Goal: Task Accomplishment & Management: Use online tool/utility

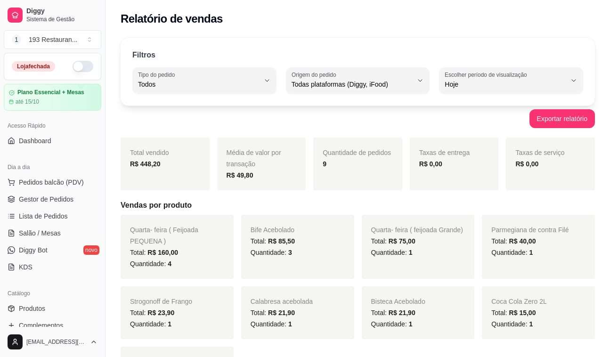
select select "ALL"
select select "0"
click at [53, 199] on span "Gestor de Pedidos" at bounding box center [46, 199] width 55 height 9
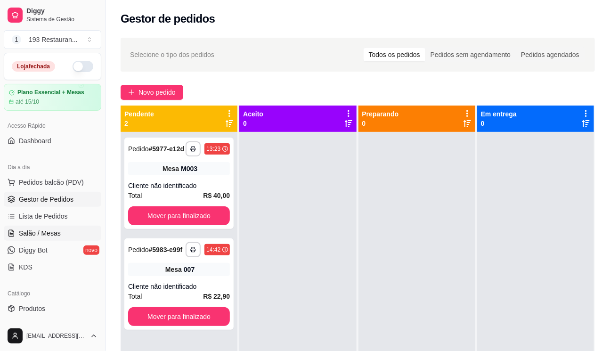
click at [49, 233] on span "Salão / Mesas" at bounding box center [40, 233] width 42 height 9
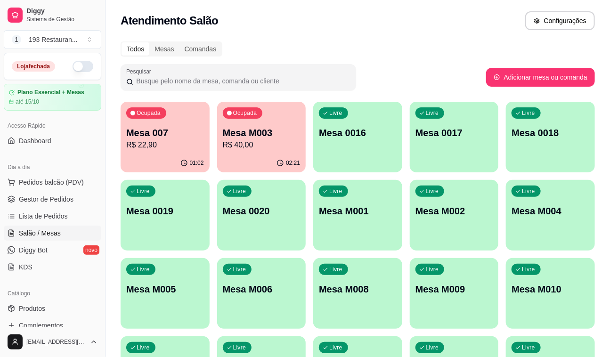
click at [131, 148] on p "R$ 22,90" at bounding box center [165, 145] width 78 height 11
click at [242, 138] on p "Mesa M003" at bounding box center [262, 132] width 78 height 13
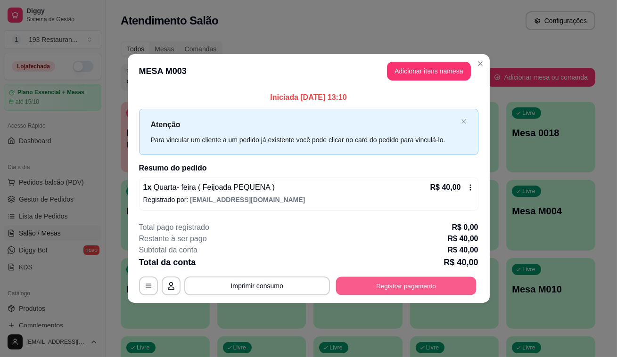
click at [426, 280] on button "Registrar pagamento" at bounding box center [406, 286] width 140 height 18
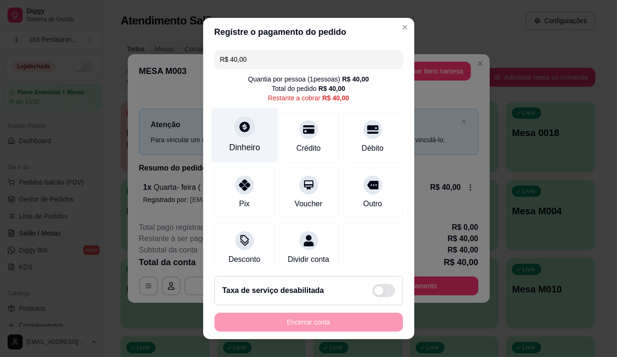
click at [227, 129] on div "Dinheiro" at bounding box center [244, 135] width 66 height 55
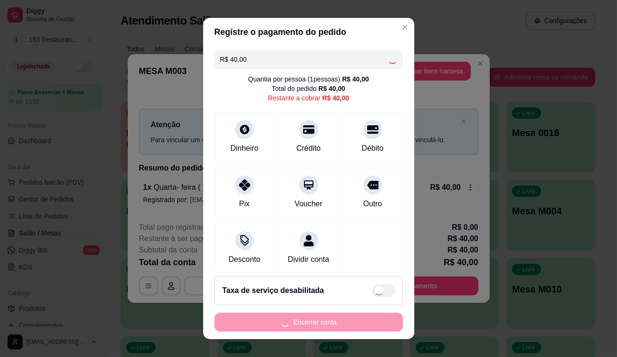
type input "R$ 0,00"
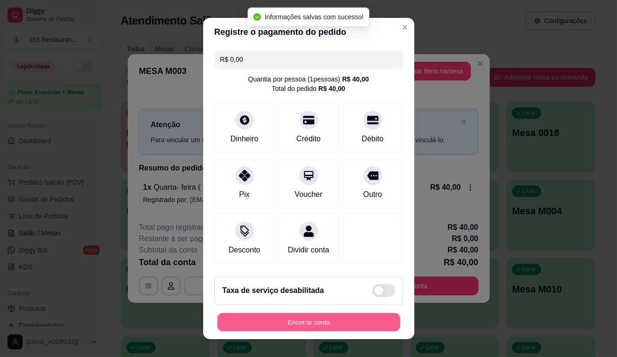
click at [350, 330] on button "Encerrar conta" at bounding box center [308, 322] width 183 height 18
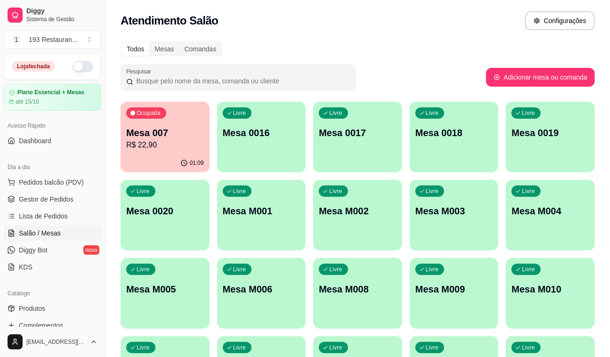
click at [196, 125] on div "Ocupada Mesa 007 R$ 22,90" at bounding box center [165, 128] width 89 height 52
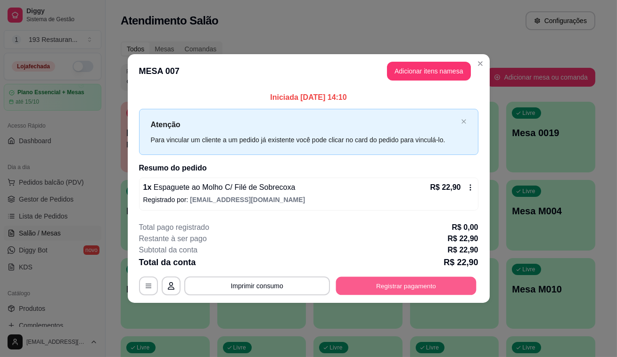
click at [434, 280] on button "Registrar pagamento" at bounding box center [406, 286] width 140 height 18
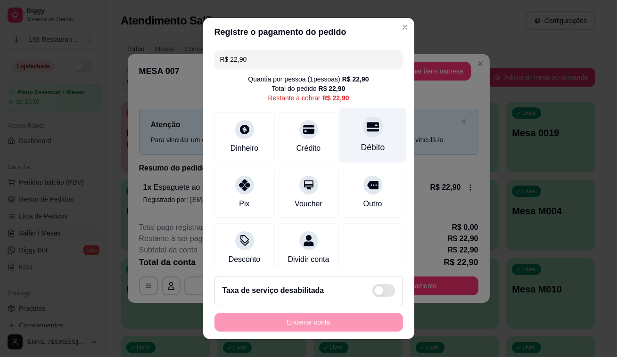
click at [371, 114] on div "Débito" at bounding box center [372, 135] width 66 height 55
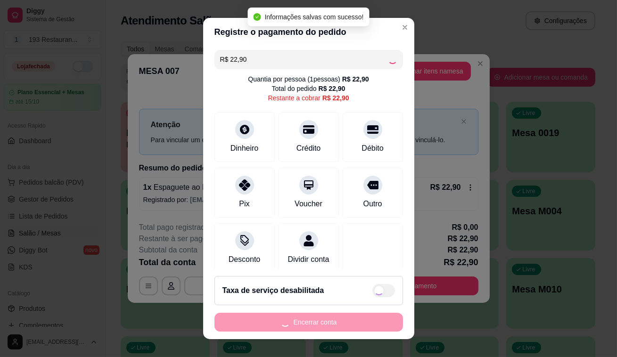
type input "R$ 0,00"
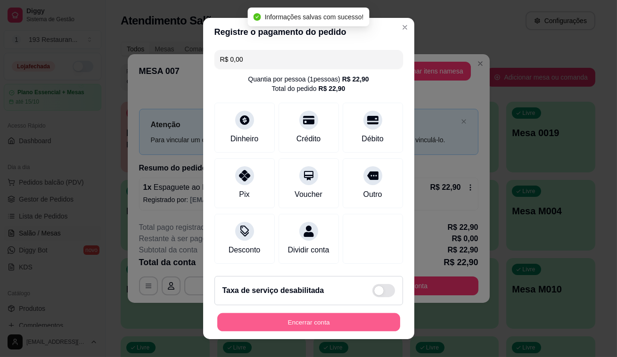
click at [339, 319] on button "Encerrar conta" at bounding box center [308, 322] width 183 height 18
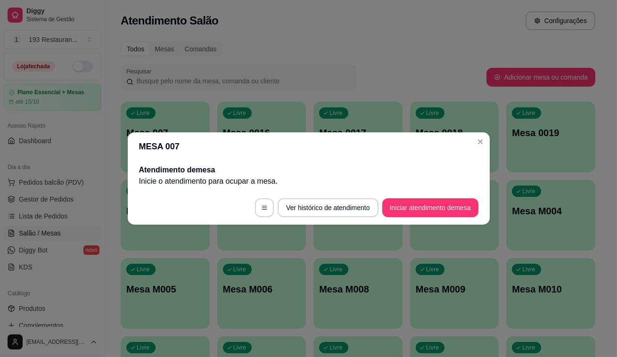
click at [443, 181] on p "Inicie o atendimento para ocupar a mesa ." at bounding box center [308, 181] width 339 height 11
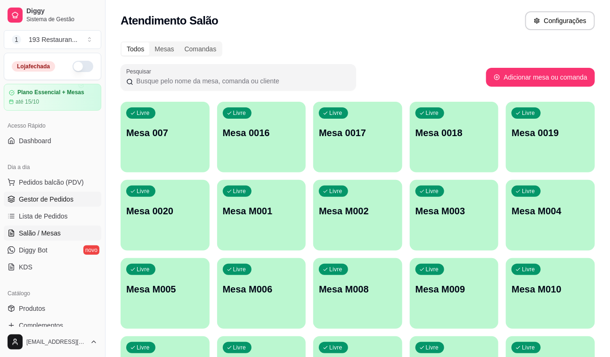
click at [55, 202] on span "Gestor de Pedidos" at bounding box center [46, 199] width 55 height 9
